Goal: Find contact information: Find contact information

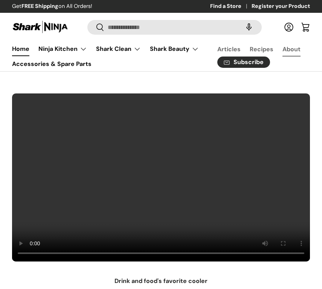
click at [292, 52] on link "About" at bounding box center [291, 49] width 18 height 15
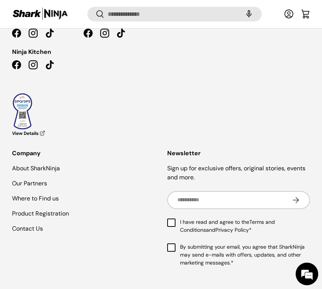
scroll to position [985, 0]
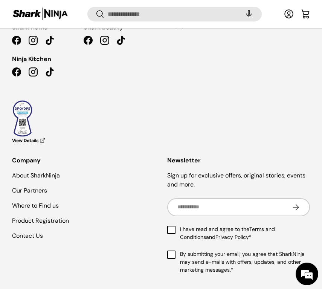
click at [32, 171] on ul "About SharkNinja Our Partners Where to Find us Product Registration Contact Us" at bounding box center [83, 213] width 143 height 85
click at [36, 232] on link "Contact Us" at bounding box center [27, 236] width 31 height 8
